Goal: Obtain resource: Obtain resource

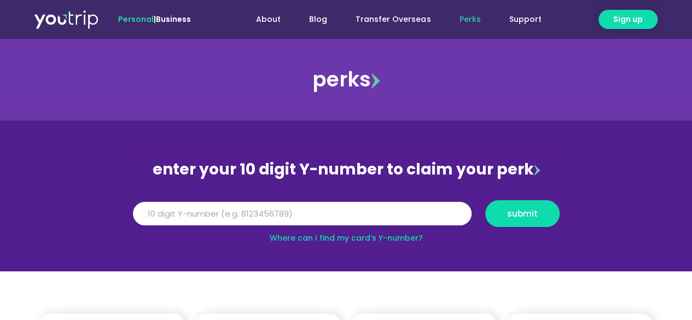
click at [398, 240] on link "Where can I find my card’s Y-number?" at bounding box center [346, 238] width 153 height 11
click at [283, 204] on input "Y Number" at bounding box center [302, 214] width 339 height 24
type input "8"
click at [174, 221] on input "81" at bounding box center [302, 214] width 339 height 24
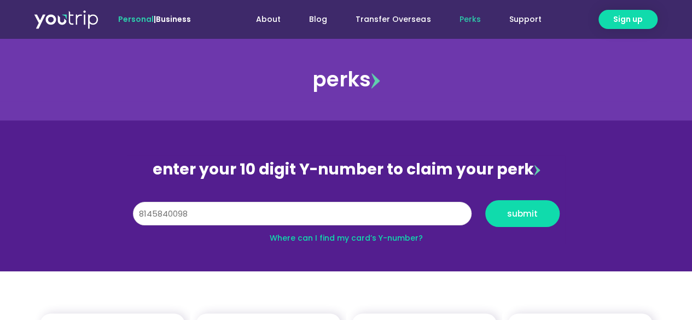
drag, startPoint x: 141, startPoint y: 214, endPoint x: 162, endPoint y: 214, distance: 20.8
click at [162, 214] on input "8145840098" at bounding box center [302, 214] width 339 height 24
click at [188, 214] on input "4081458098" at bounding box center [302, 214] width 339 height 24
click at [196, 214] on input "8145840098" at bounding box center [302, 214] width 339 height 24
type input "8145840098"
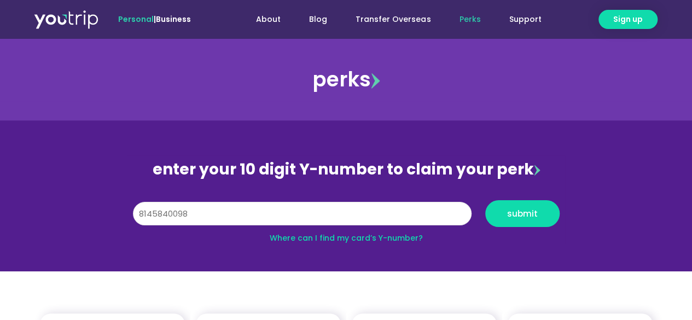
click at [151, 207] on input "8145840098" at bounding box center [302, 214] width 339 height 24
click at [156, 212] on input "8145840098" at bounding box center [302, 214] width 339 height 24
click at [420, 263] on section "enter your 10 digit Y-number to claim your perk Y Number 8145840098 submit Wher…" at bounding box center [346, 195] width 692 height 151
click at [519, 215] on span "submit" at bounding box center [522, 214] width 31 height 8
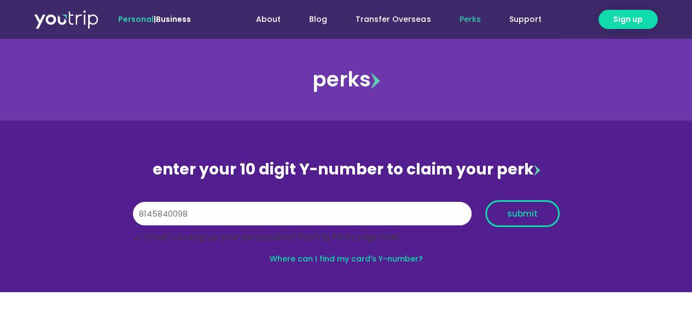
scroll to position [274, 0]
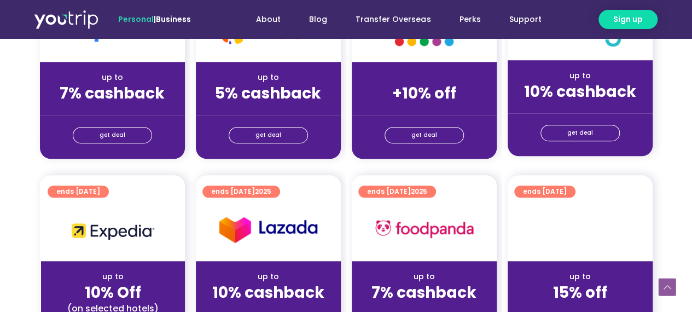
scroll to position [274, 0]
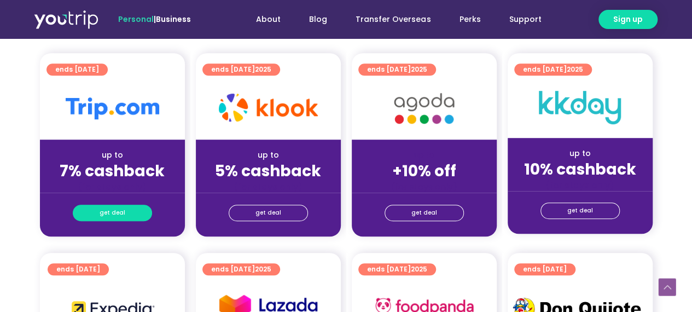
click at [94, 210] on link "get deal" at bounding box center [112, 213] width 79 height 16
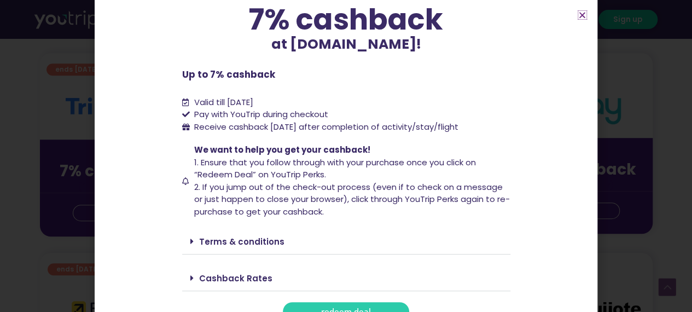
scroll to position [105, 0]
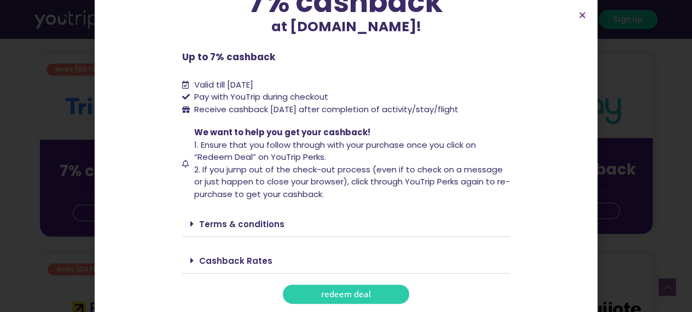
click at [364, 290] on span "redeem deal" at bounding box center [346, 294] width 50 height 8
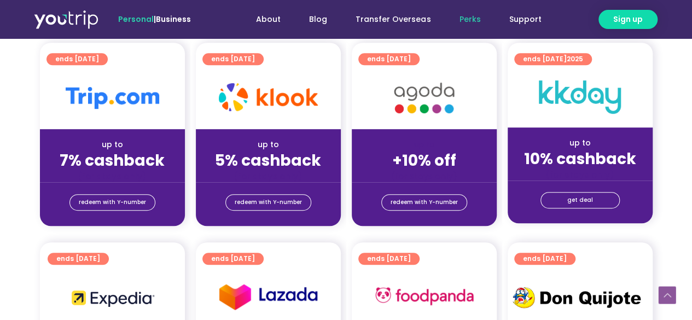
scroll to position [274, 0]
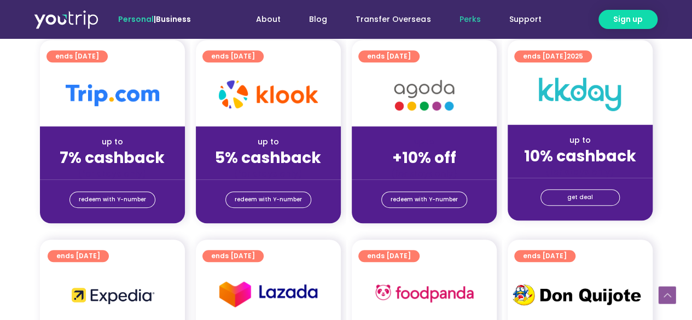
click at [107, 130] on div "up to 7% cashback (for stays only)" at bounding box center [112, 152] width 145 height 53
click at [118, 201] on span "redeem with Y-number" at bounding box center [112, 199] width 67 height 15
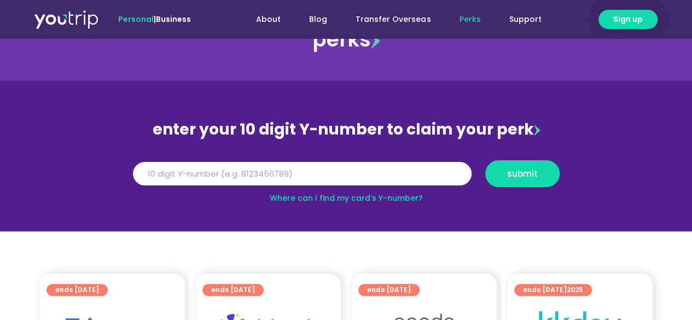
scroll to position [35, 0]
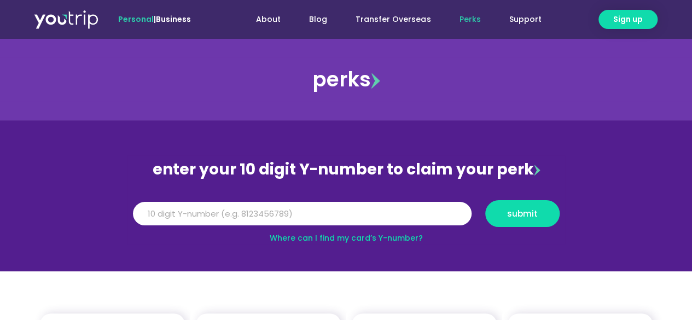
click at [51, 195] on section "enter your 10 digit Y-number to claim your perk Y Number submit Where can I fin…" at bounding box center [346, 195] width 692 height 151
click at [307, 219] on input "Y Number" at bounding box center [302, 214] width 339 height 24
type input "8145840098"
click at [222, 240] on div "Where can I find my card’s Y-number?" at bounding box center [346, 238] width 438 height 11
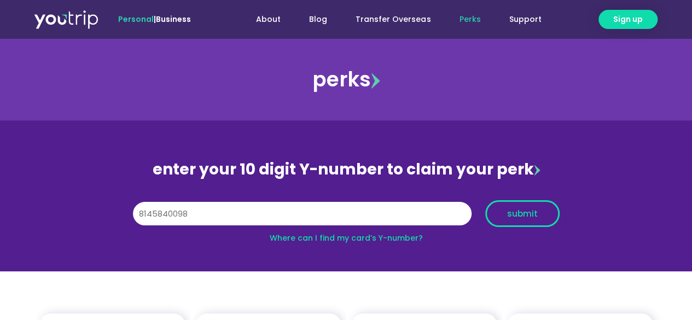
click at [527, 216] on span "submit" at bounding box center [522, 214] width 31 height 8
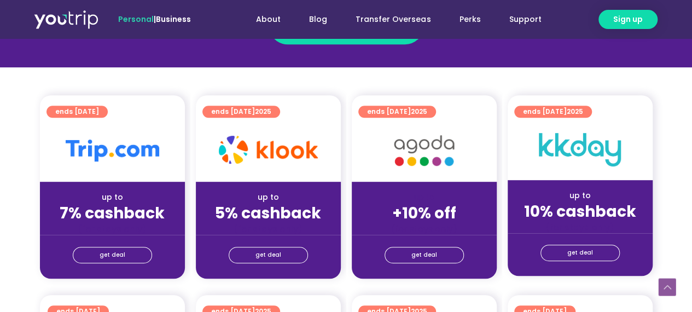
scroll to position [248, 0]
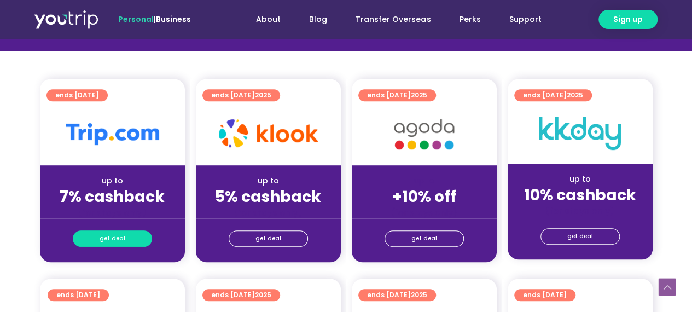
click at [118, 233] on span "get deal" at bounding box center [113, 238] width 26 height 15
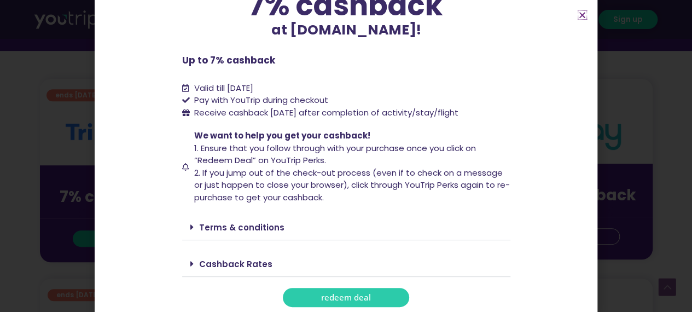
scroll to position [105, 0]
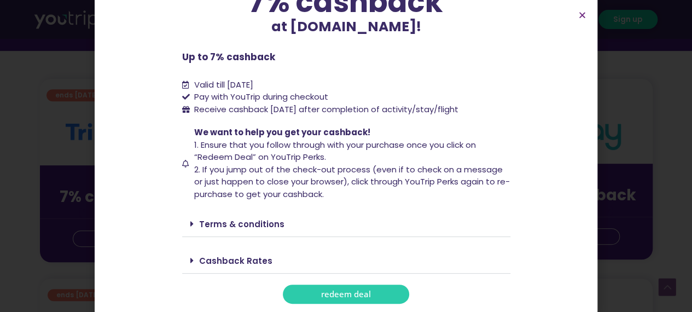
click at [193, 219] on span at bounding box center [194, 223] width 9 height 9
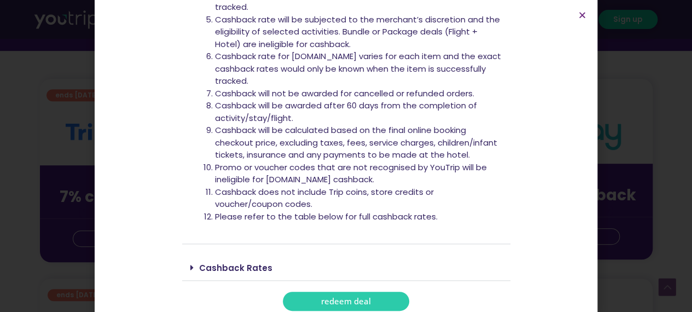
scroll to position [429, 0]
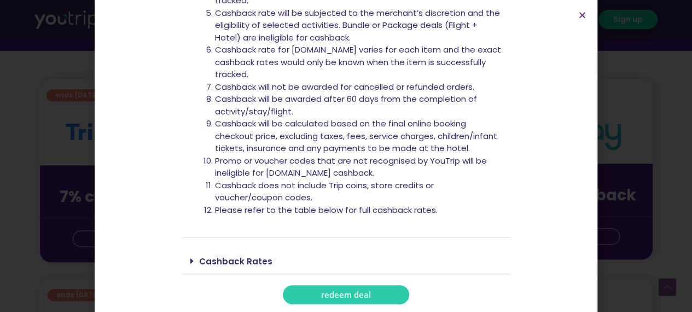
click at [201, 260] on link "Cashback Rates" at bounding box center [235, 261] width 73 height 11
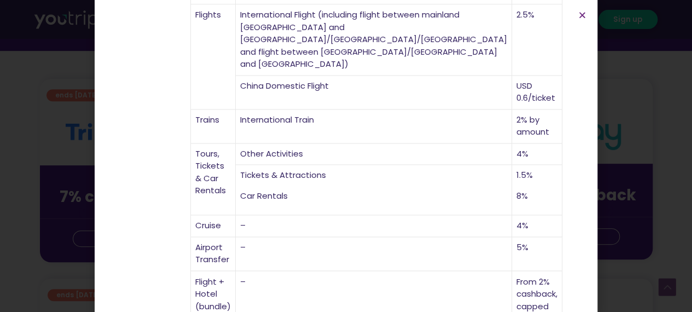
scroll to position [787, 0]
